Goal: Browse casually

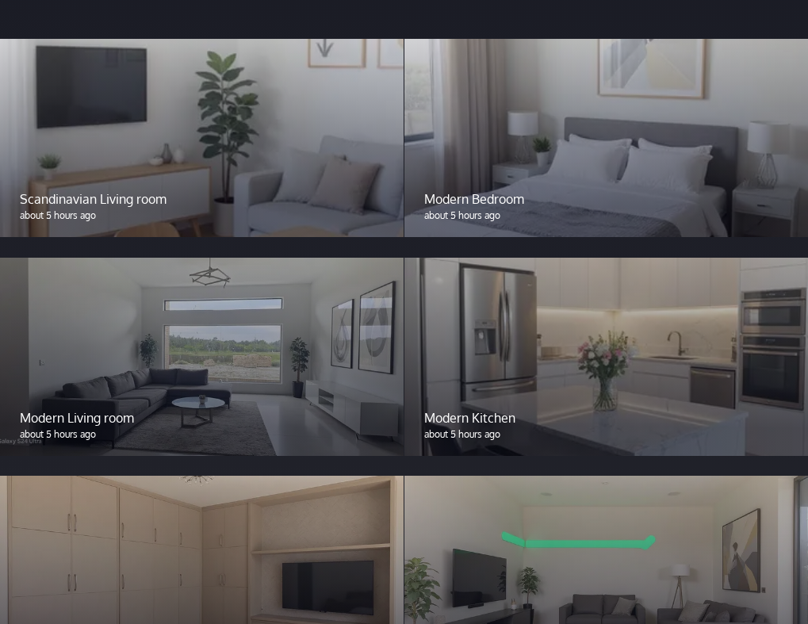
scroll to position [1269, 0]
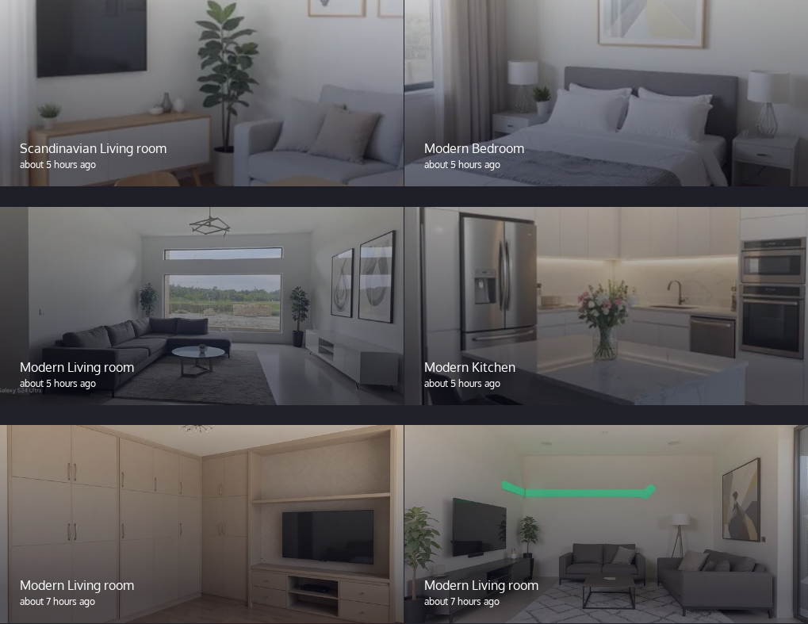
click at [585, 340] on div at bounding box center [607, 306] width 404 height 198
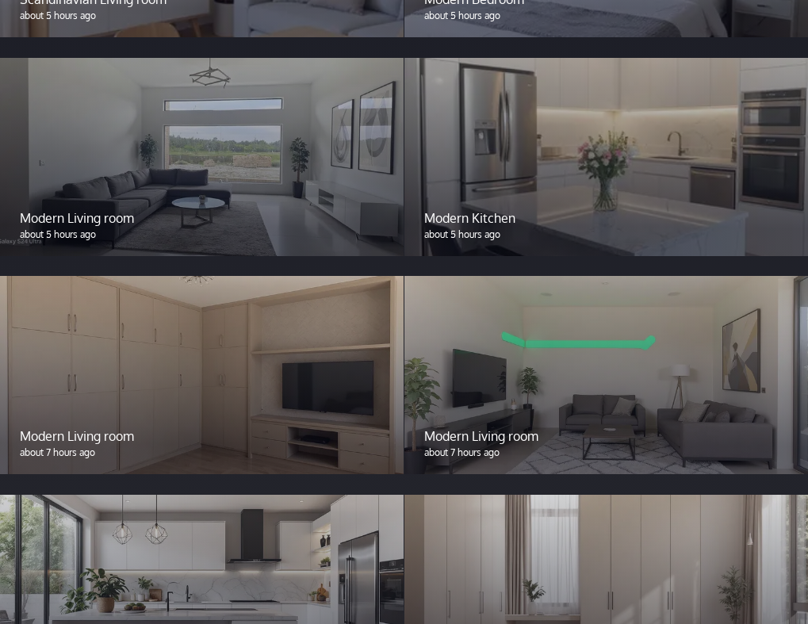
scroll to position [1428, 0]
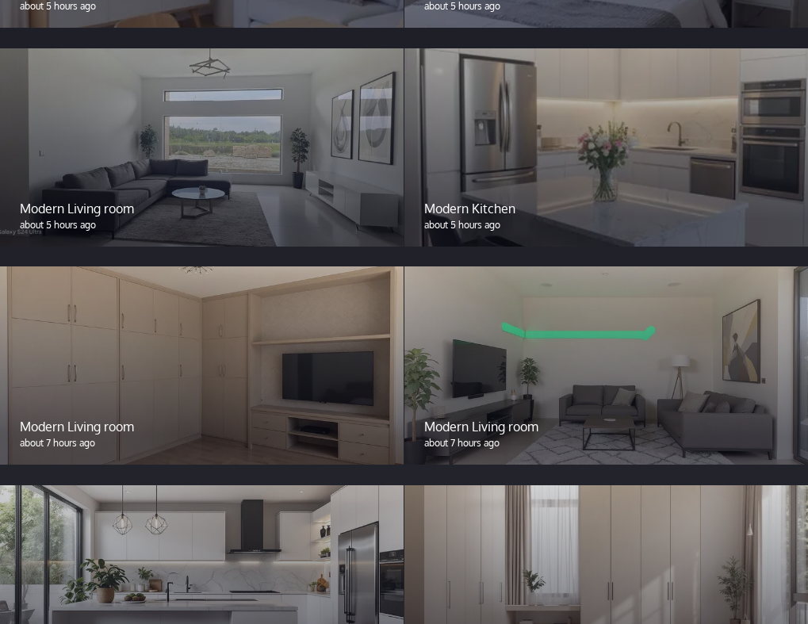
click at [662, 159] on div at bounding box center [607, 147] width 404 height 198
click at [658, 158] on div at bounding box center [607, 147] width 404 height 198
click at [504, 209] on p "Modern Kitchen" at bounding box center [606, 208] width 364 height 19
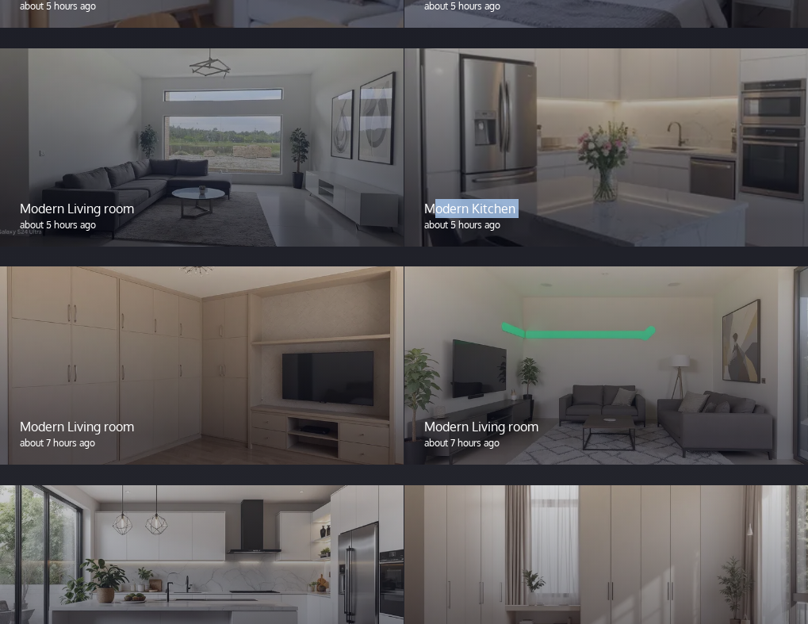
click at [552, 202] on p "Modern Kitchen" at bounding box center [606, 208] width 364 height 19
click at [545, 186] on div "Modern Kitchen about 5 hours ago" at bounding box center [607, 216] width 404 height 62
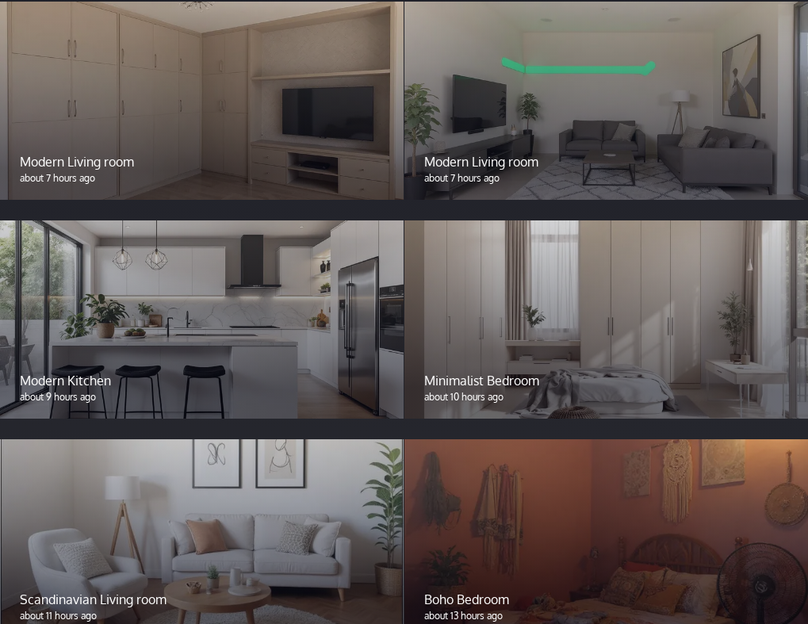
scroll to position [1745, 0]
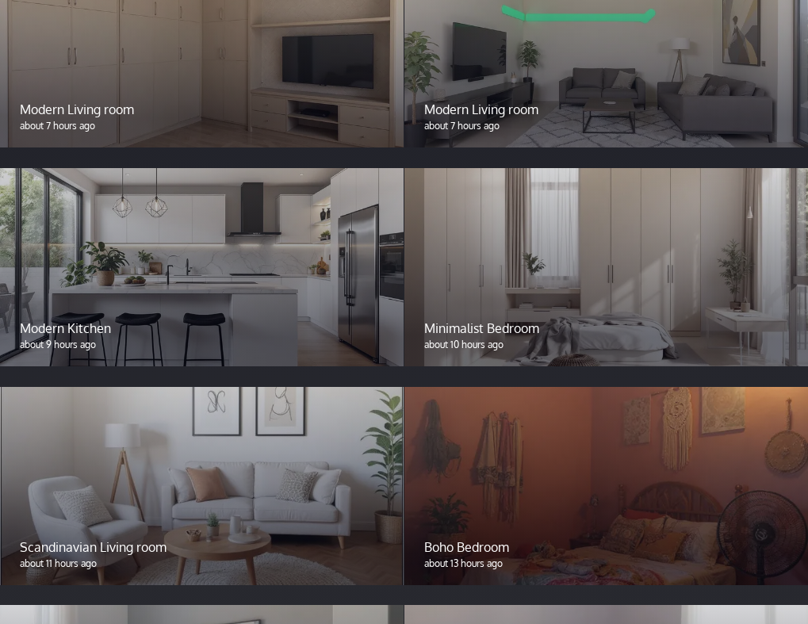
click at [331, 269] on div at bounding box center [202, 267] width 404 height 198
click at [332, 268] on div at bounding box center [202, 267] width 404 height 198
click at [333, 268] on div at bounding box center [202, 267] width 404 height 198
click at [143, 304] on div at bounding box center [202, 267] width 404 height 198
drag, startPoint x: 142, startPoint y: 303, endPoint x: 148, endPoint y: 293, distance: 11.4
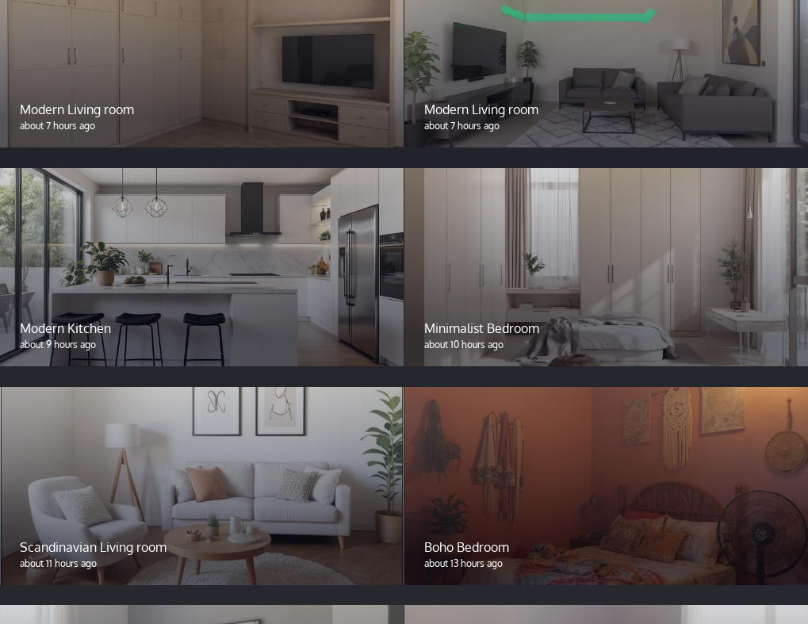
click at [148, 293] on div at bounding box center [202, 267] width 404 height 198
click at [150, 293] on div at bounding box center [202, 267] width 404 height 198
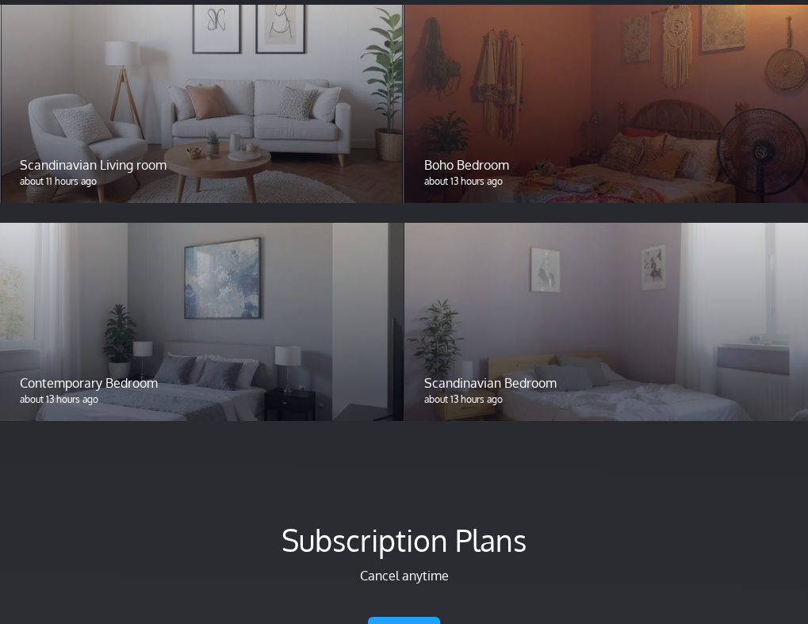
scroll to position [1983, 0]
